Goal: Information Seeking & Learning: Find specific fact

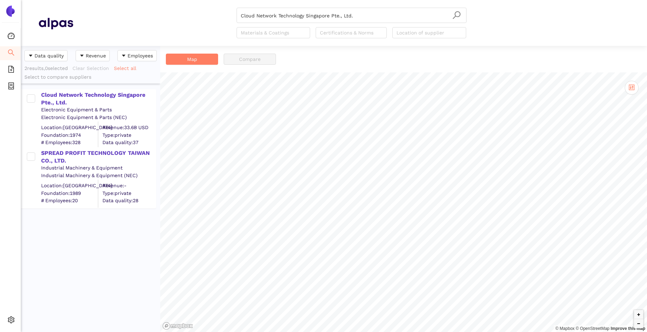
scroll to position [281, 134]
click at [83, 94] on div "Cloud Network Technology Singapore Pte., Ltd." at bounding box center [98, 99] width 114 height 16
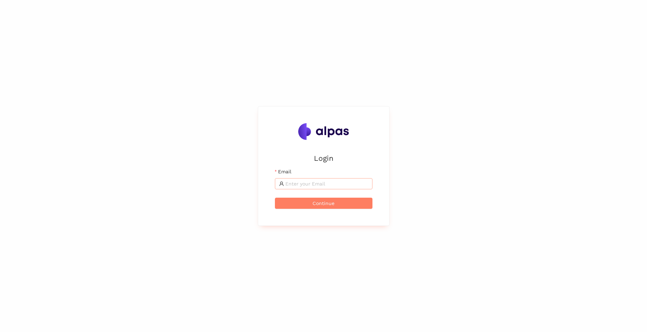
click at [327, 189] on form "Email Continue" at bounding box center [323, 188] width 97 height 41
click at [329, 183] on input "Email" at bounding box center [326, 184] width 83 height 8
type input "[EMAIL_ADDRESS][DOMAIN_NAME]"
click at [326, 205] on span "Continue" at bounding box center [323, 203] width 22 height 8
